Goal: Information Seeking & Learning: Learn about a topic

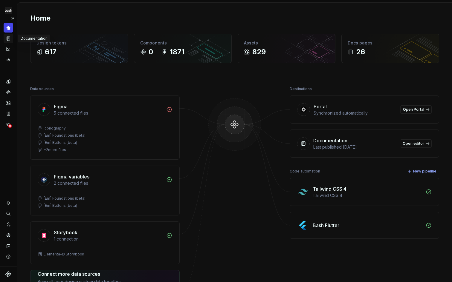
click at [9, 38] on icon "Documentation" at bounding box center [9, 38] width 2 height 3
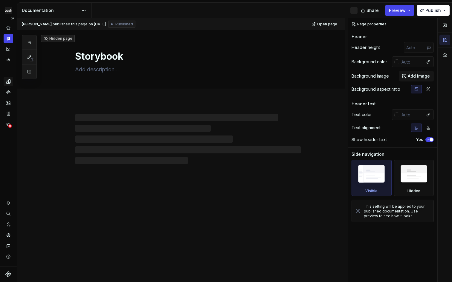
click at [9, 83] on icon "Design tokens" at bounding box center [10, 81] width 2 height 4
type textarea "*"
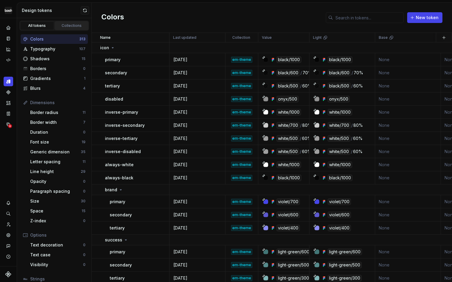
click at [68, 26] on div "Collections" at bounding box center [72, 25] width 30 height 5
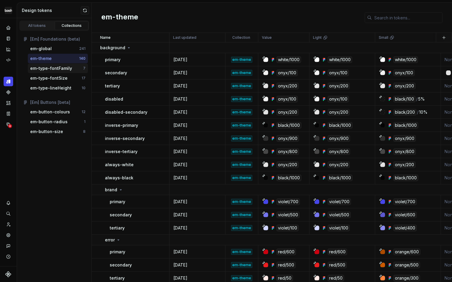
click at [67, 70] on div "em-type-fontFamily" at bounding box center [51, 68] width 42 height 6
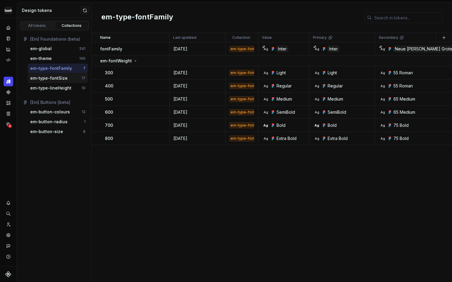
click at [62, 77] on div "em-type-fontSize" at bounding box center [48, 78] width 37 height 6
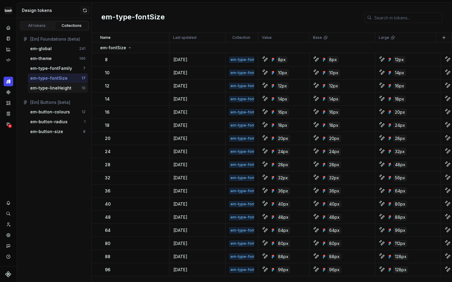
click at [61, 89] on div "em-type-lineHeight" at bounding box center [50, 88] width 41 height 6
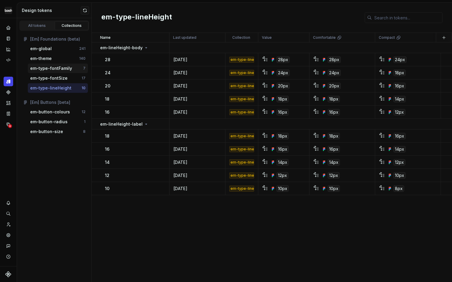
click at [61, 69] on div "em-type-fontFamily" at bounding box center [51, 68] width 42 height 6
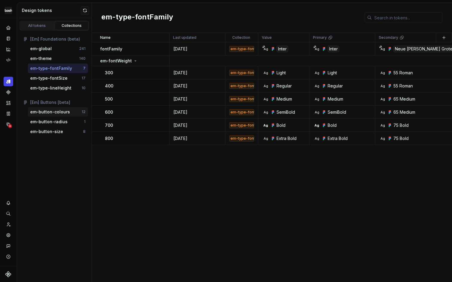
click at [59, 113] on div "em-button-colours" at bounding box center [50, 112] width 40 height 6
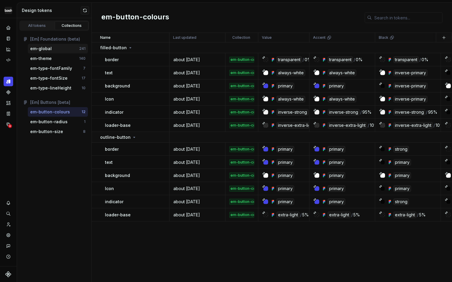
click at [52, 47] on div "em-global" at bounding box center [54, 49] width 49 height 6
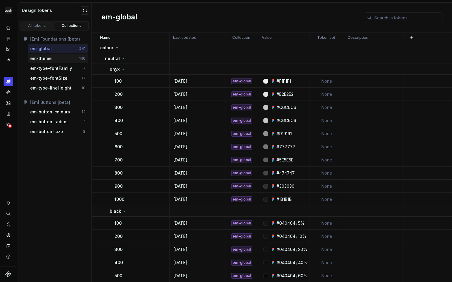
click at [51, 60] on div "em-theme" at bounding box center [54, 59] width 49 height 6
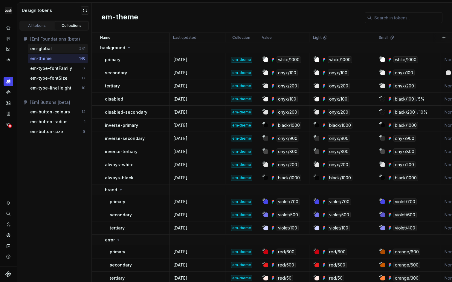
click at [52, 53] on div "em-global 241" at bounding box center [58, 49] width 60 height 10
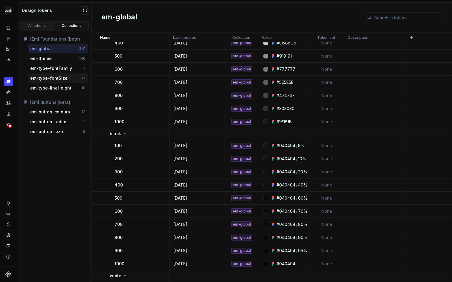
scroll to position [79, 0]
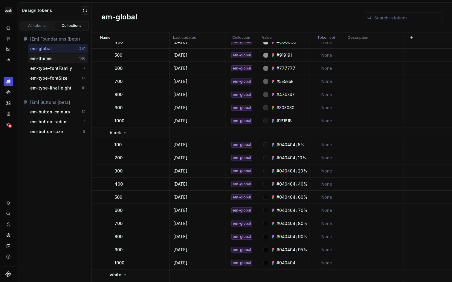
click at [51, 60] on div "em-theme" at bounding box center [54, 59] width 49 height 6
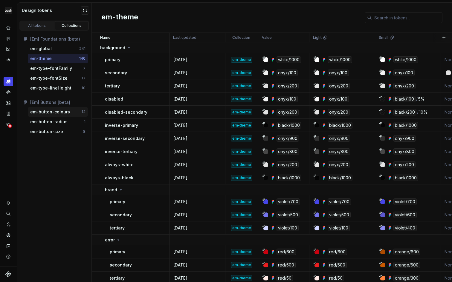
click at [54, 112] on div "em-button-colours" at bounding box center [50, 112] width 40 height 6
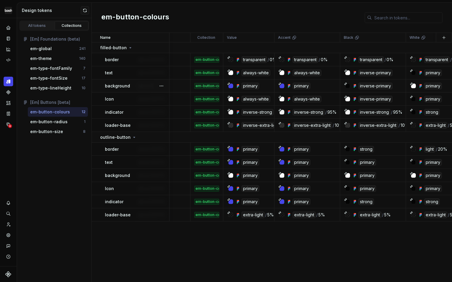
scroll to position [0, 39]
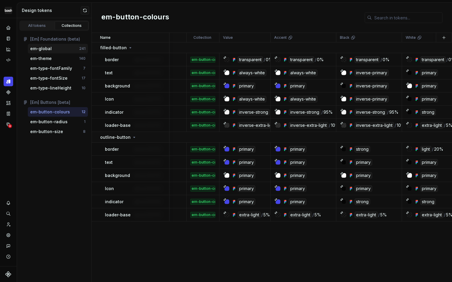
click at [53, 50] on div "em-global" at bounding box center [54, 49] width 49 height 6
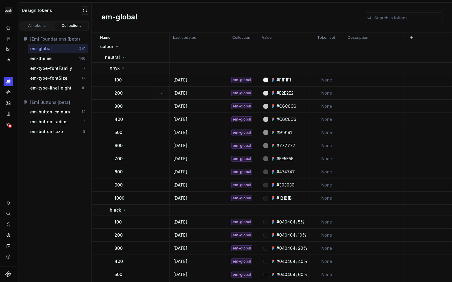
scroll to position [2, 0]
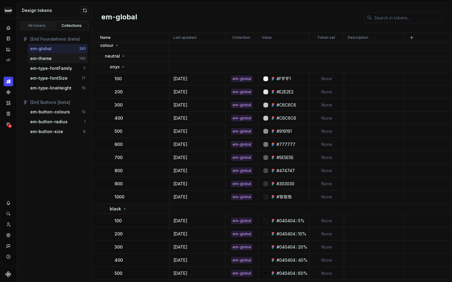
click at [40, 58] on div "em-theme" at bounding box center [41, 59] width 22 height 6
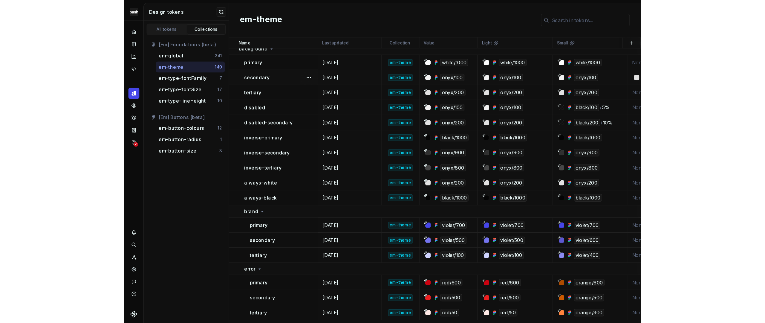
scroll to position [5, 0]
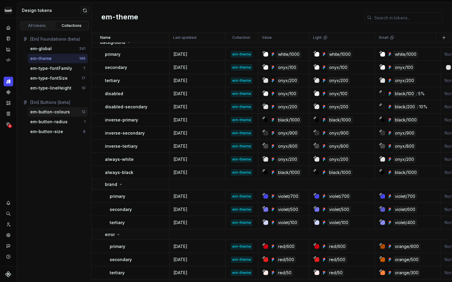
click at [51, 110] on div "em-button-colours" at bounding box center [50, 112] width 40 height 6
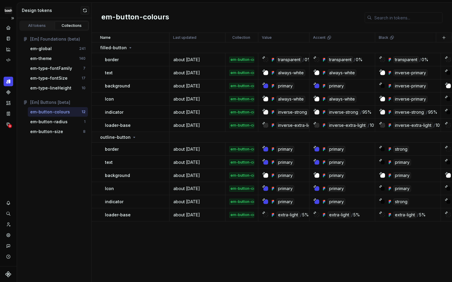
click at [0, 143] on div "Design system data" at bounding box center [8, 142] width 17 height 248
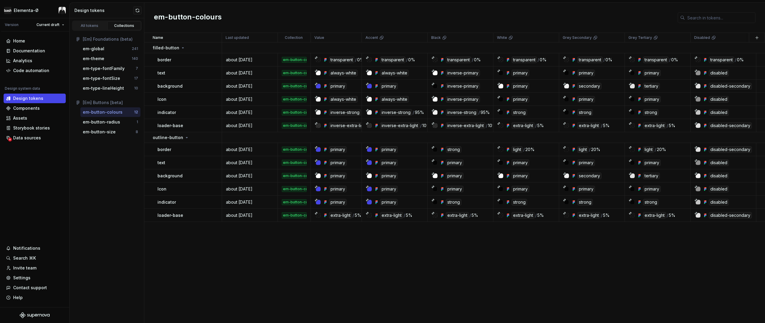
click at [110, 173] on div "All tokens Collections [Em] Foundations (beta) em-global 241 em-theme 140 em-ty…" at bounding box center [107, 170] width 75 height 304
click at [102, 59] on div "em-theme" at bounding box center [94, 59] width 22 height 6
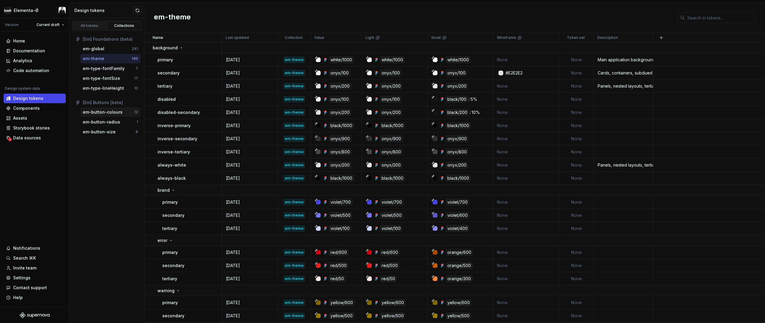
click at [103, 111] on div "em-button-colours" at bounding box center [103, 112] width 40 height 6
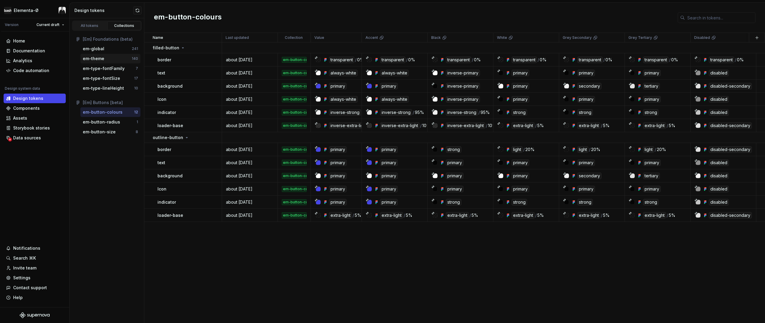
click at [92, 60] on div "em-theme" at bounding box center [94, 59] width 22 height 6
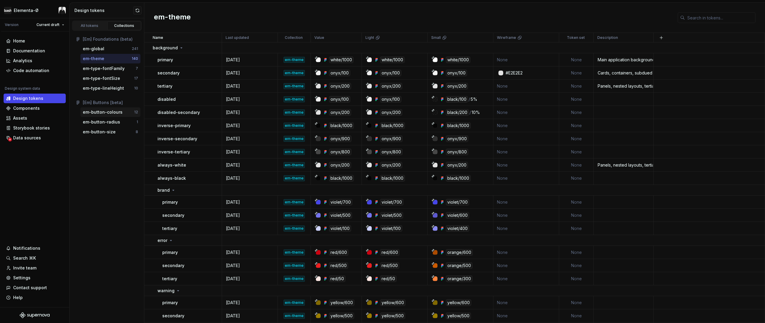
click at [108, 113] on div "em-button-colours" at bounding box center [103, 112] width 40 height 6
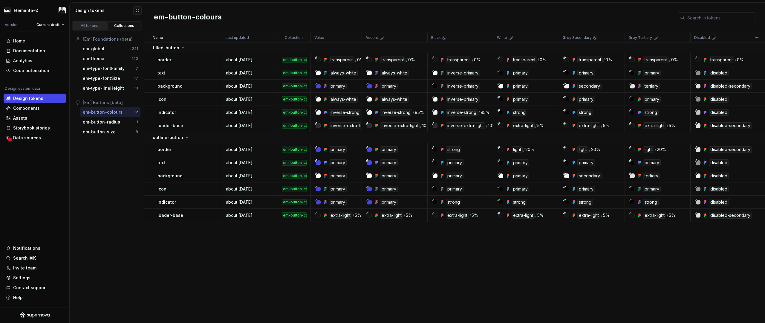
click at [99, 24] on div "All tokens" at bounding box center [90, 25] width 30 height 5
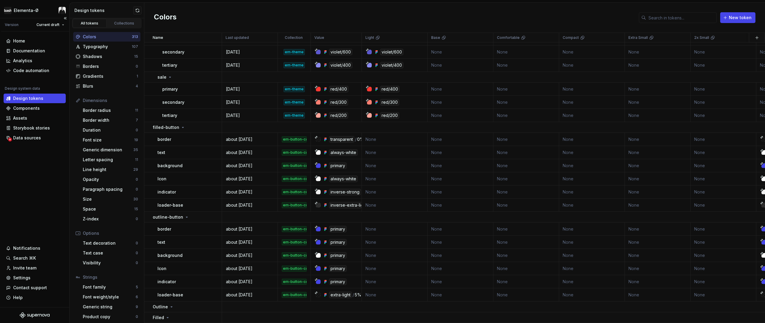
scroll to position [4, 0]
click at [121, 22] on div "Collections" at bounding box center [124, 21] width 30 height 5
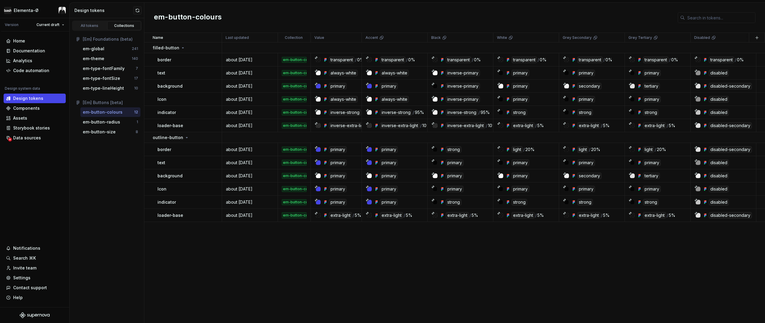
click at [108, 111] on div "em-button-colours" at bounding box center [103, 112] width 40 height 6
click at [108, 131] on div "em-button-size" at bounding box center [99, 132] width 33 height 6
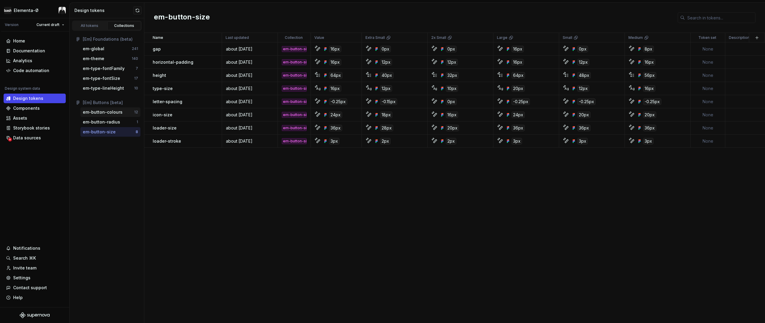
click at [106, 110] on div "em-button-colours" at bounding box center [103, 112] width 40 height 6
